Goal: Information Seeking & Learning: Learn about a topic

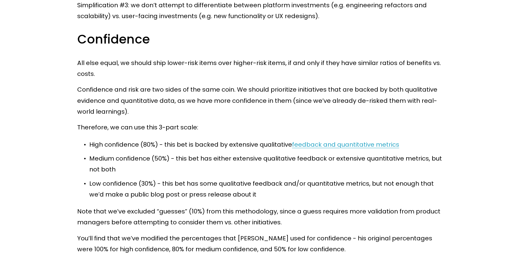
scroll to position [3151, 0]
click at [330, 140] on link "feedback and quantitative metrics" at bounding box center [345, 144] width 107 height 8
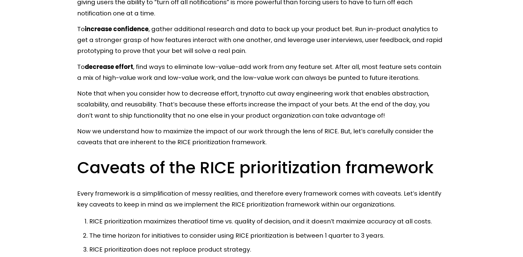
scroll to position [4242, 0]
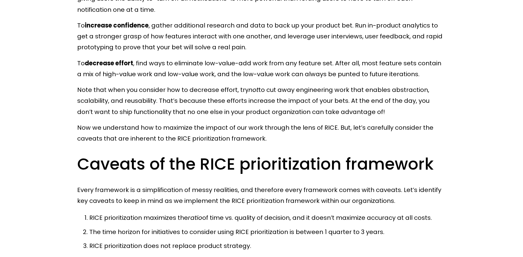
click at [91, 155] on h2 "Caveats of the RICE prioritization framework" at bounding box center [261, 164] width 369 height 21
click at [233, 190] on p "Every framework is a simplification of messy realities, and therefore every fra…" at bounding box center [261, 196] width 369 height 22
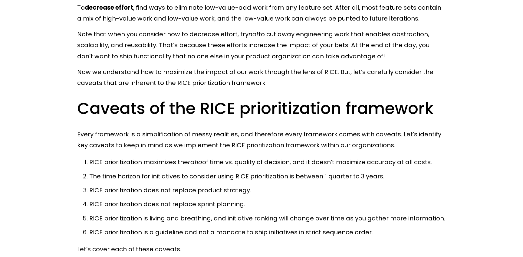
scroll to position [4302, 0]
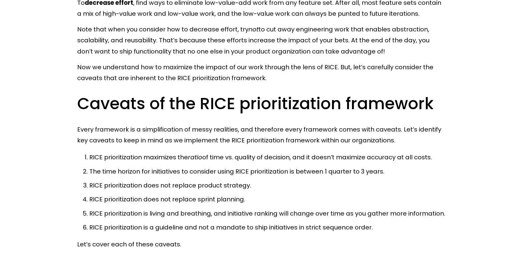
click at [306, 100] on h2 "Caveats of the RICE prioritization framework" at bounding box center [261, 103] width 369 height 21
click at [278, 152] on p "RICE prioritization maximizes the ratio of time vs. quality of decision, and it…" at bounding box center [267, 157] width 357 height 11
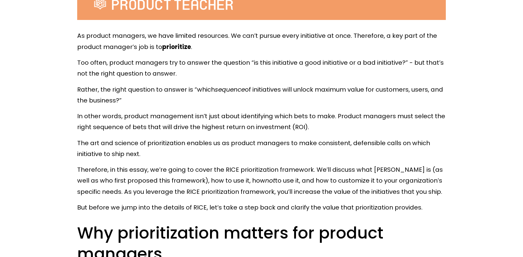
scroll to position [0, 0]
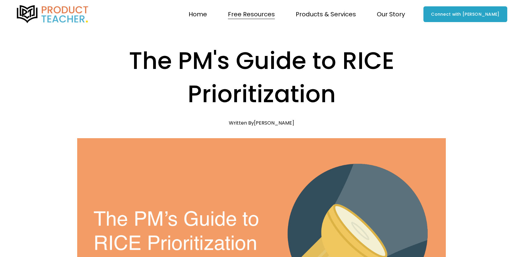
click at [207, 19] on link "Home" at bounding box center [198, 14] width 18 height 12
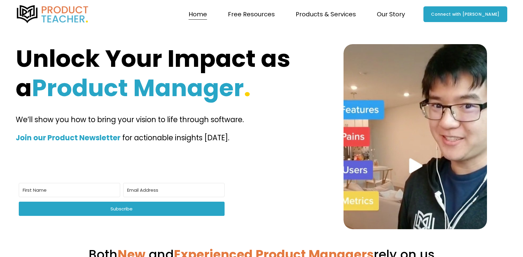
click at [405, 11] on span "Our Story" at bounding box center [391, 14] width 28 height 11
click at [405, 15] on span "Our Story" at bounding box center [391, 14] width 28 height 11
click at [0, 0] on span "Why Product Teacher?" at bounding box center [0, 0] width 0 height 0
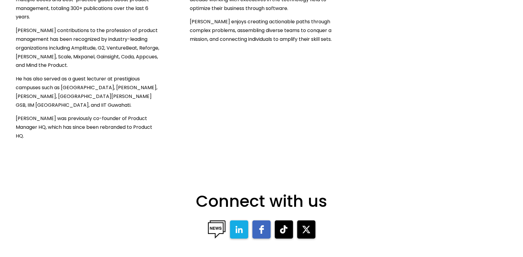
scroll to position [835, 0]
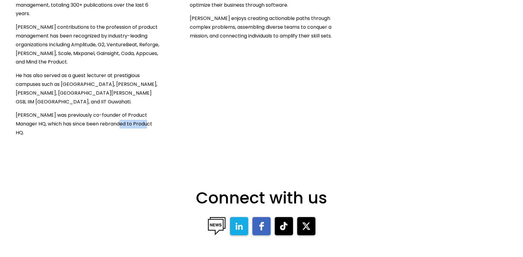
drag, startPoint x: 111, startPoint y: 103, endPoint x: 156, endPoint y: 103, distance: 44.2
click at [156, 111] on p "Clement was previously co-founder of Product Manager HQ, which has since been r…" at bounding box center [88, 124] width 144 height 26
copy p "Product HQ."
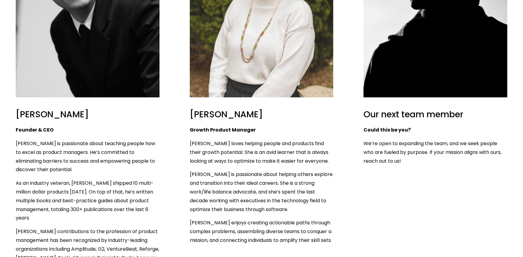
scroll to position [612, 0]
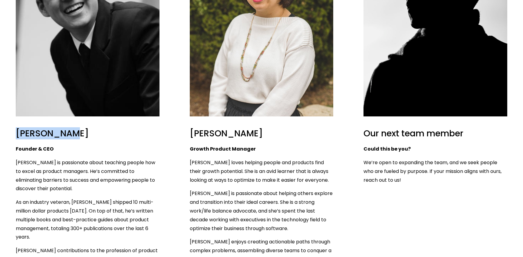
drag, startPoint x: 80, startPoint y: 114, endPoint x: 11, endPoint y: 108, distance: 69.2
click at [11, 108] on ul "Clement Kao Founder & CEO Clement Kao is passionate about teaching people how t…" at bounding box center [261, 143] width 523 height 436
copy h2 "[PERSON_NAME]"
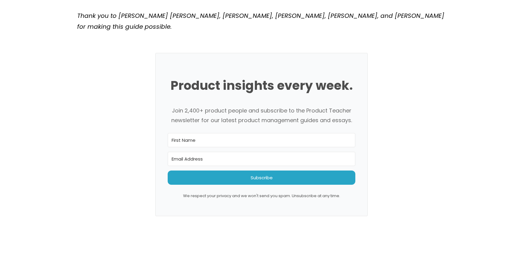
scroll to position [3253, 0]
